Goal: Find specific page/section: Find specific page/section

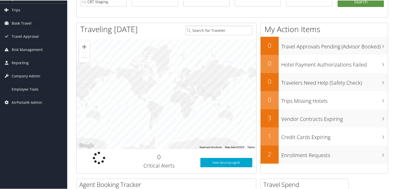
scroll to position [78, 0]
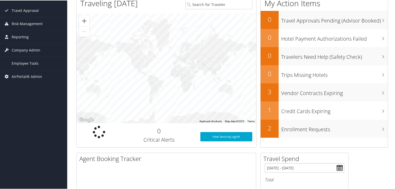
click at [25, 47] on ul "Dashboards AirPortal 360™ (Manager) AirPortal 360™ (Agent) My Travel Dashboard …" at bounding box center [33, 2] width 67 height 160
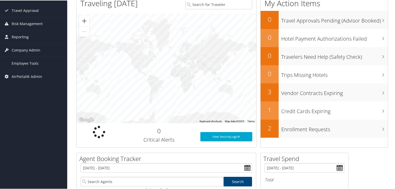
scroll to position [0, 0]
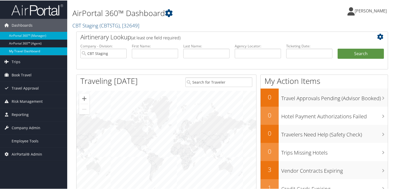
click at [26, 51] on link "My Travel Dashboard" at bounding box center [33, 51] width 67 height 8
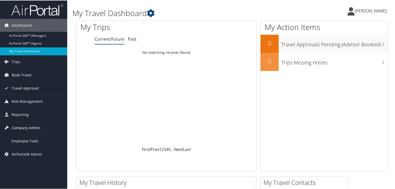
click at [21, 126] on span "Company Admin" at bounding box center [26, 127] width 29 height 13
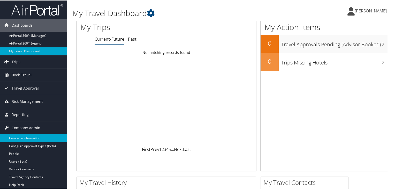
click at [37, 138] on link "Company Information" at bounding box center [33, 138] width 67 height 8
